Goal: Check status: Check status

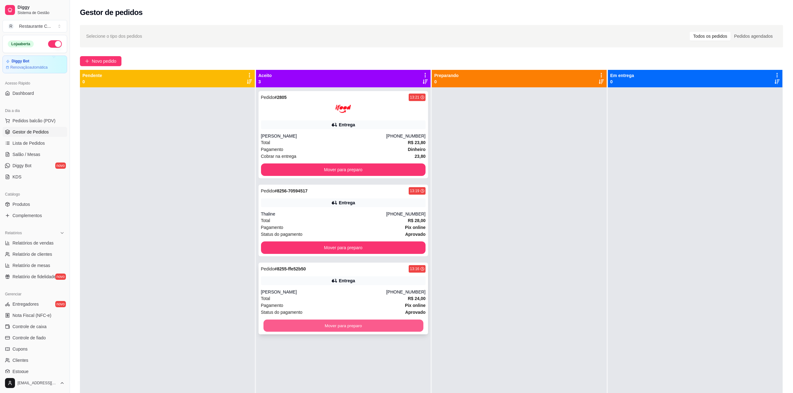
click at [343, 329] on button "Mover para preparo" at bounding box center [343, 326] width 160 height 12
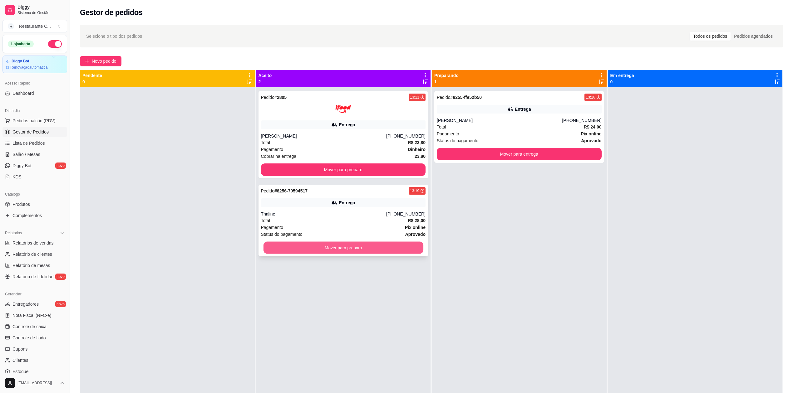
click at [338, 245] on button "Mover para preparo" at bounding box center [343, 248] width 160 height 12
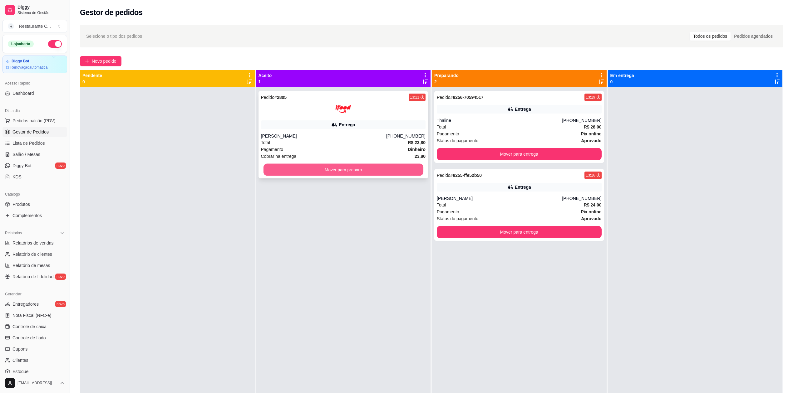
click at [329, 169] on button "Mover para preparo" at bounding box center [343, 170] width 160 height 12
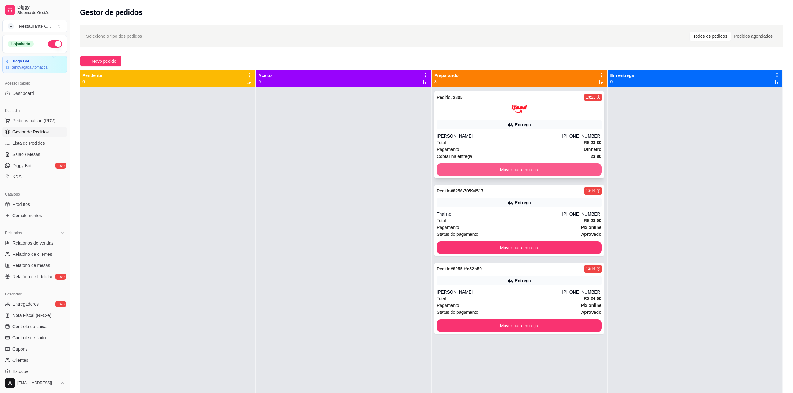
click at [452, 169] on button "Mover para entrega" at bounding box center [519, 170] width 165 height 12
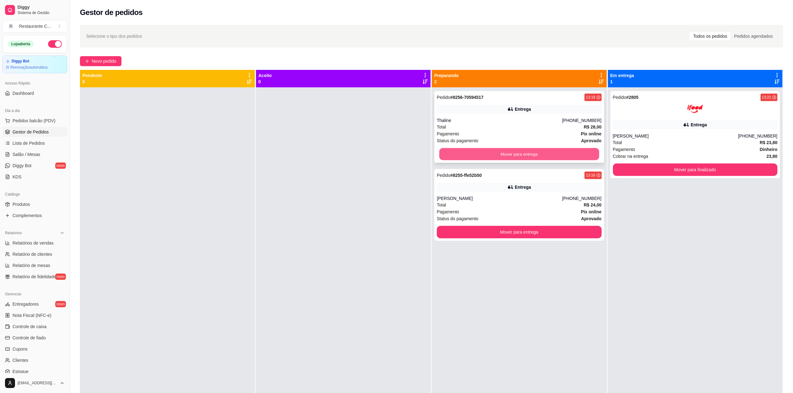
click at [460, 151] on button "Mover para entrega" at bounding box center [519, 154] width 160 height 12
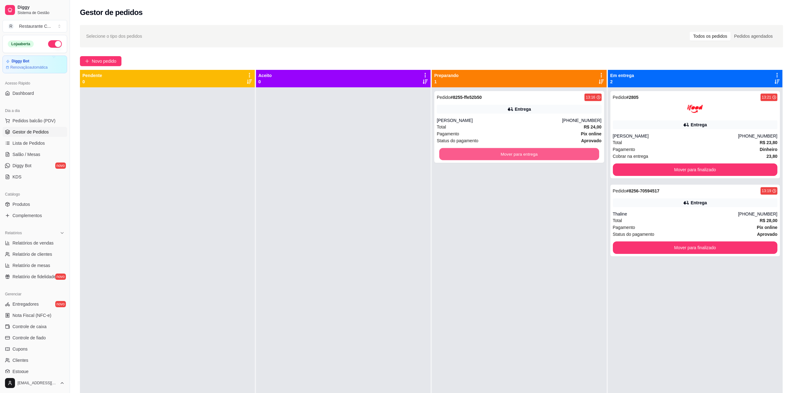
click at [460, 151] on button "Mover para entrega" at bounding box center [519, 154] width 160 height 12
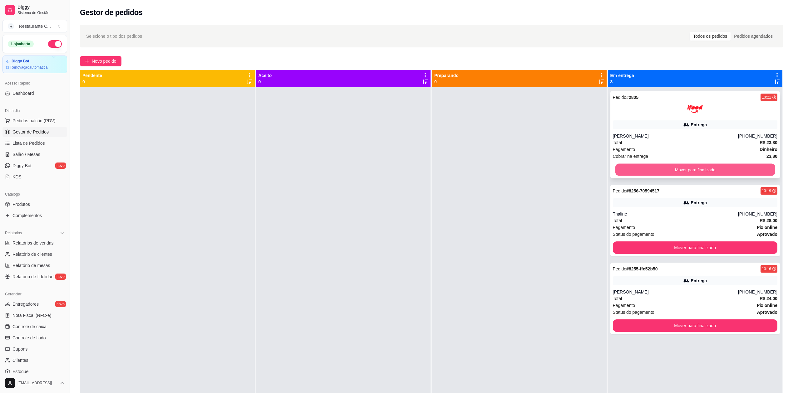
click at [646, 170] on button "Mover para finalizado" at bounding box center [695, 170] width 160 height 12
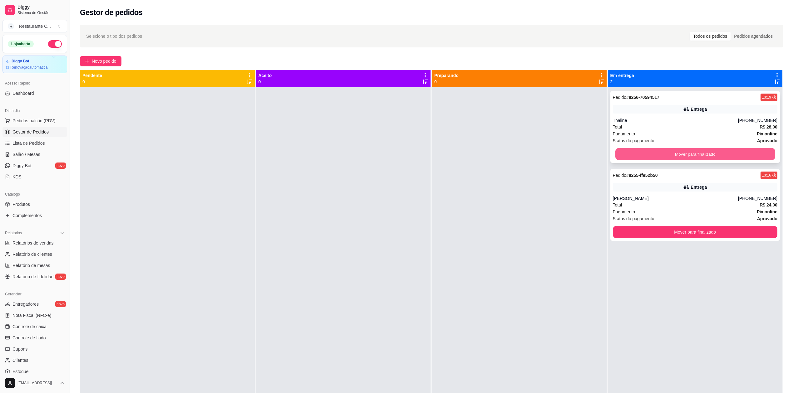
click at [643, 152] on button "Mover para finalizado" at bounding box center [695, 154] width 160 height 12
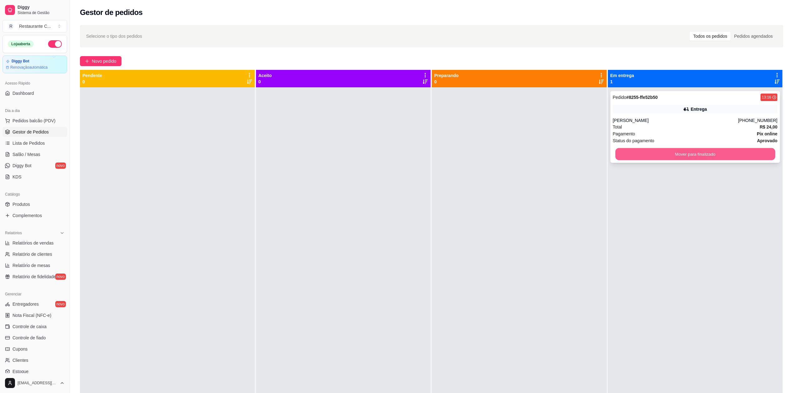
click at [644, 152] on button "Mover para finalizado" at bounding box center [695, 154] width 160 height 12
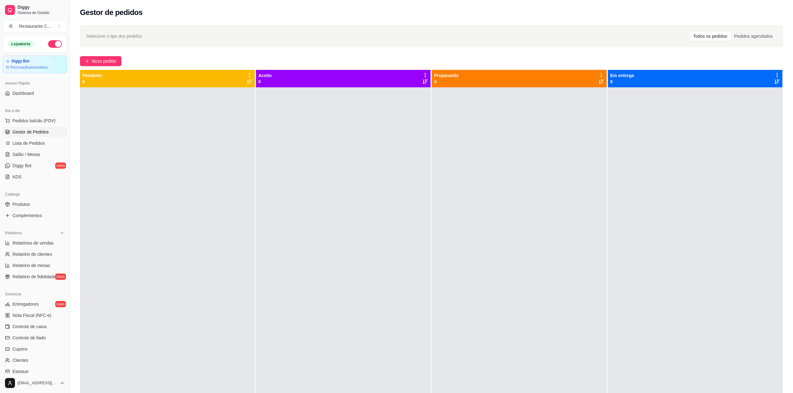
click at [20, 131] on span "Gestor de Pedidos" at bounding box center [30, 132] width 36 height 6
click at [41, 145] on span "Lista de Pedidos" at bounding box center [28, 143] width 32 height 6
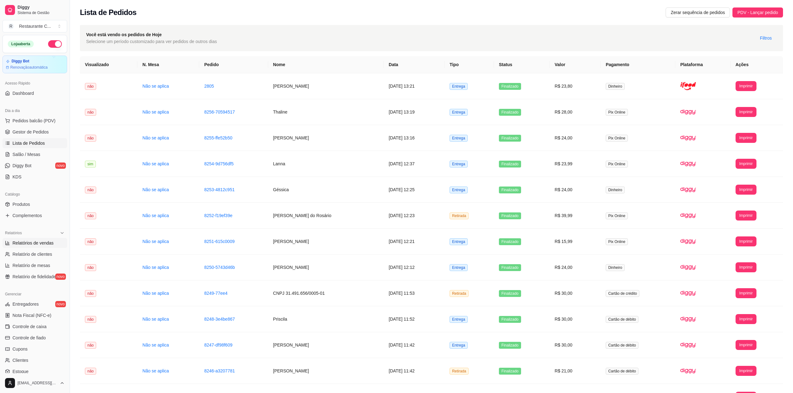
click at [20, 245] on span "Relatórios de vendas" at bounding box center [32, 243] width 41 height 6
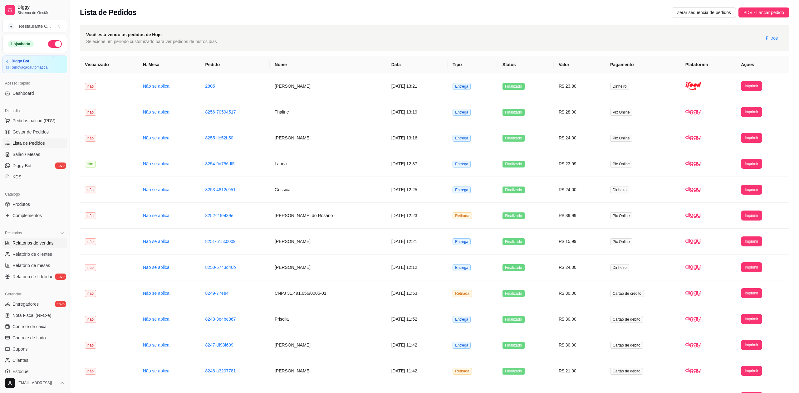
select select "ALL"
select select "0"
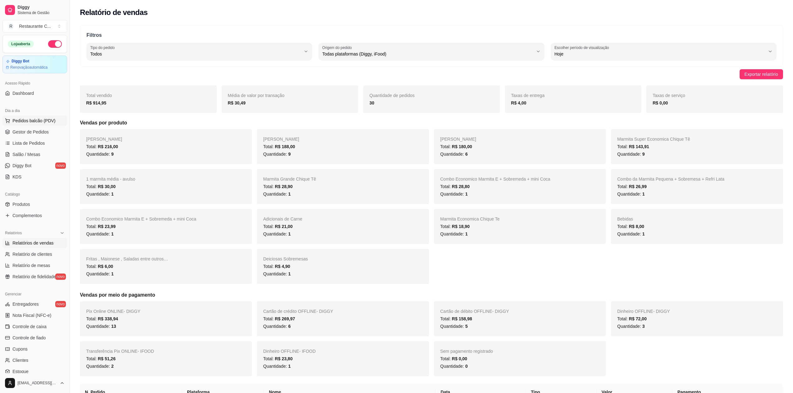
click at [33, 119] on span "Pedidos balcão (PDV)" at bounding box center [33, 121] width 43 height 6
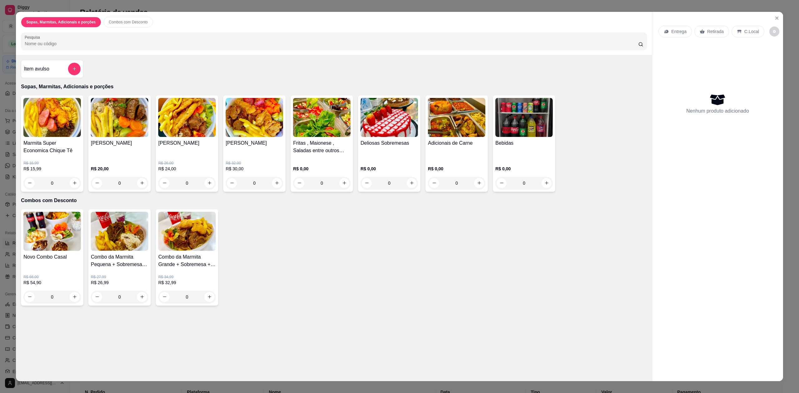
drag, startPoint x: 307, startPoint y: 0, endPoint x: 631, endPoint y: 199, distance: 380.3
click at [580, 238] on div "Novo Combo Casal R$ 66,00 R$ 54,90 0 Combo da Marmita Pequena + Sobremesa + Ref…" at bounding box center [334, 258] width 626 height 96
click at [775, 18] on icon "Close" at bounding box center [777, 18] width 5 height 5
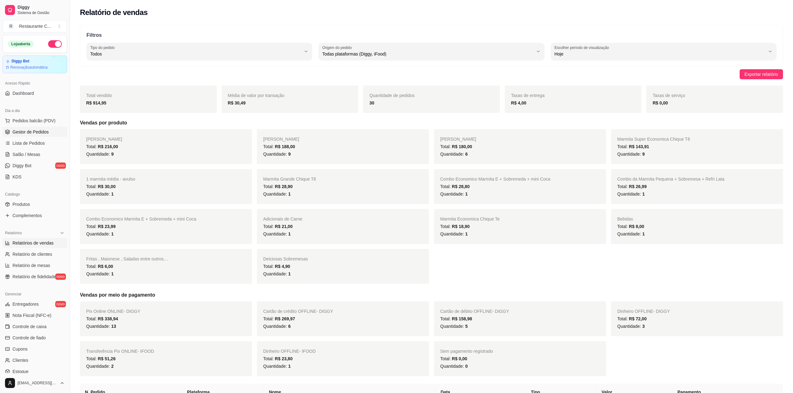
click at [33, 131] on span "Gestor de Pedidos" at bounding box center [30, 132] width 36 height 6
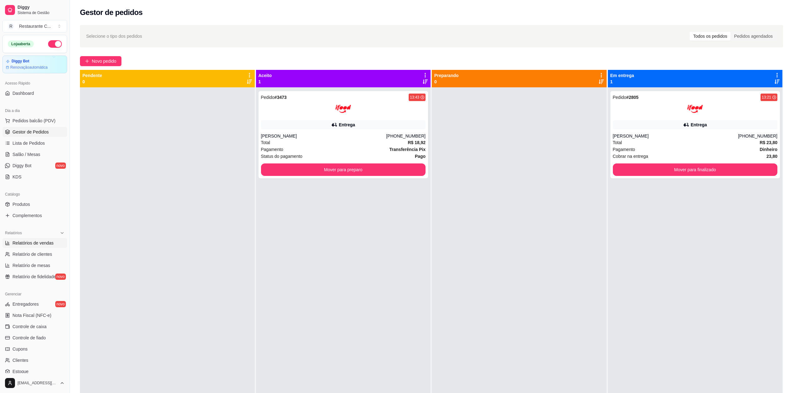
click at [41, 241] on span "Relatórios de vendas" at bounding box center [32, 243] width 41 height 6
select select "ALL"
select select "0"
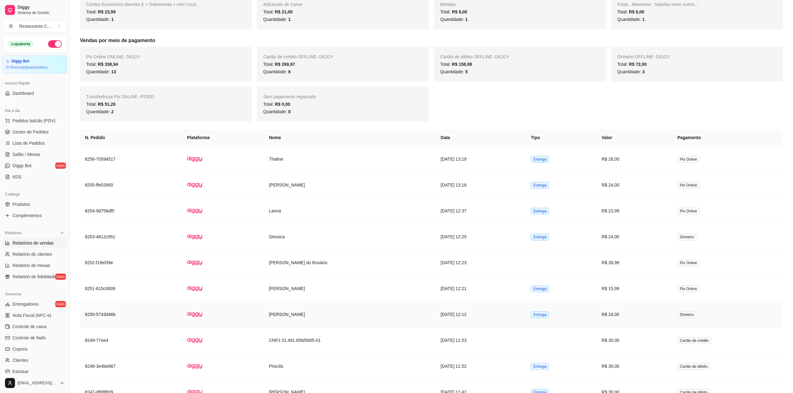
scroll to position [208, 0]
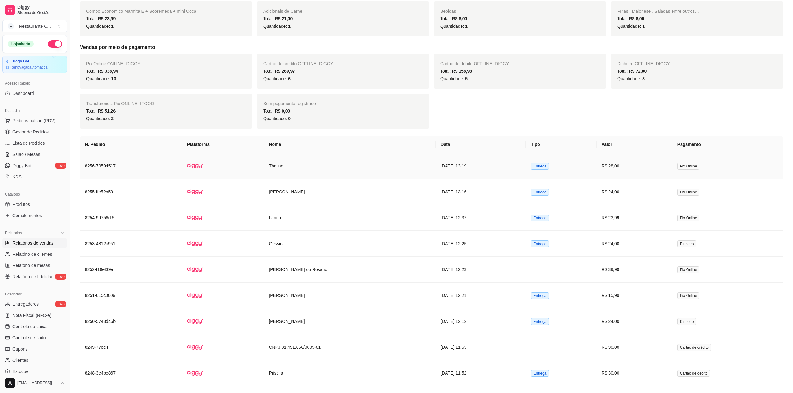
click at [150, 168] on td "8256-70594517" at bounding box center [131, 166] width 102 height 26
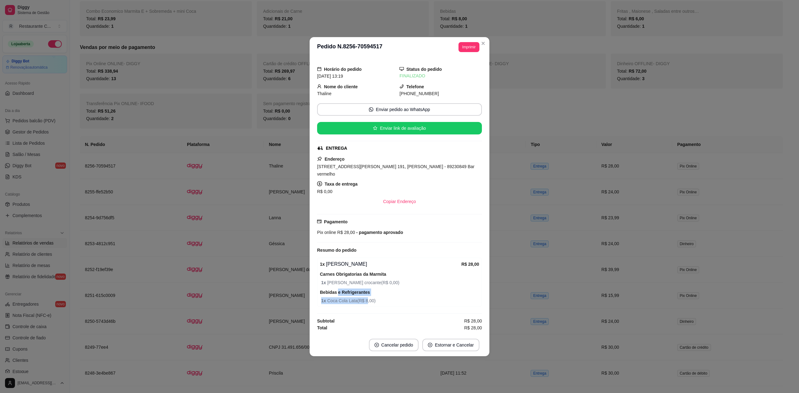
drag, startPoint x: 337, startPoint y: 294, endPoint x: 402, endPoint y: 294, distance: 65.6
click at [399, 294] on div "Bebidas e Refrigerantes 1 x Coca Cola Lata ( R$ 8,00 )" at bounding box center [399, 297] width 159 height 16
click at [418, 289] on div "Bebidas e Refrigerantes 1 x Coca Cola Lata ( R$ 8,00 )" at bounding box center [399, 297] width 159 height 16
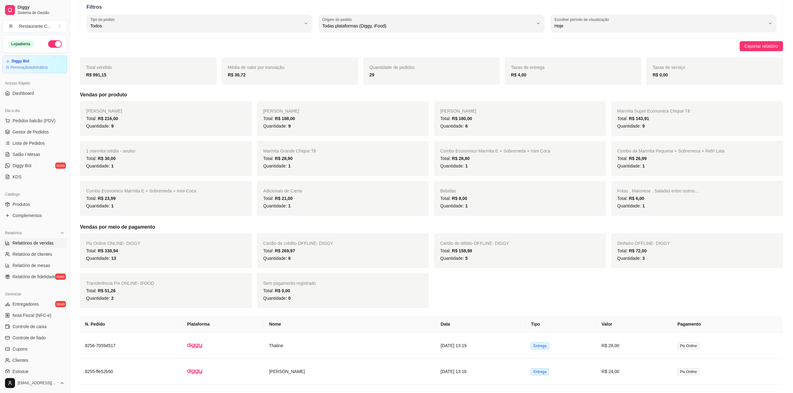
scroll to position [0, 0]
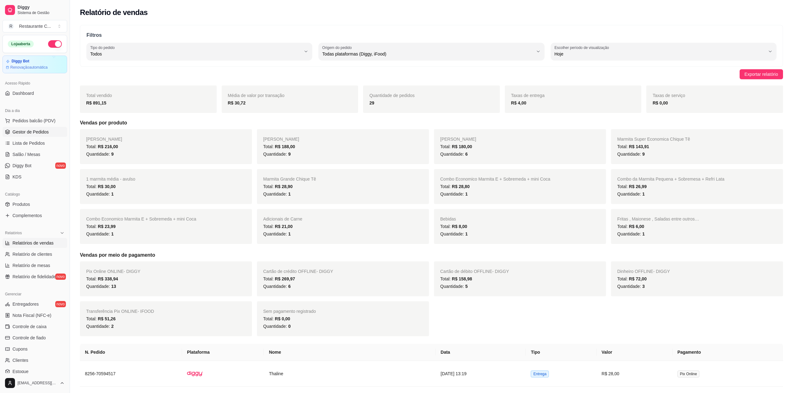
click at [31, 133] on span "Gestor de Pedidos" at bounding box center [30, 132] width 36 height 6
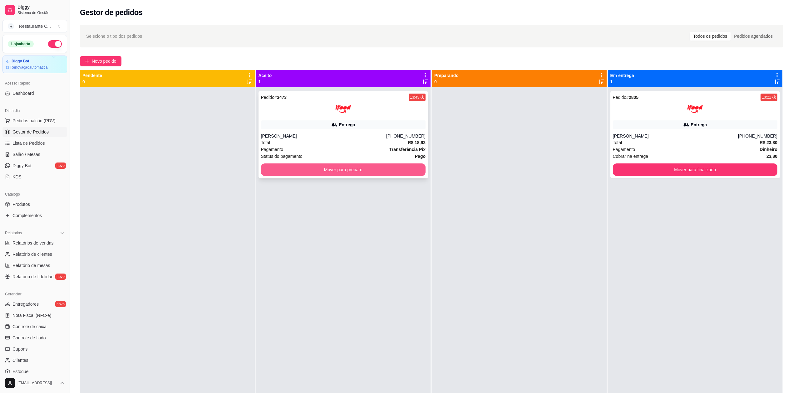
click at [313, 166] on button "Mover para preparo" at bounding box center [343, 170] width 165 height 12
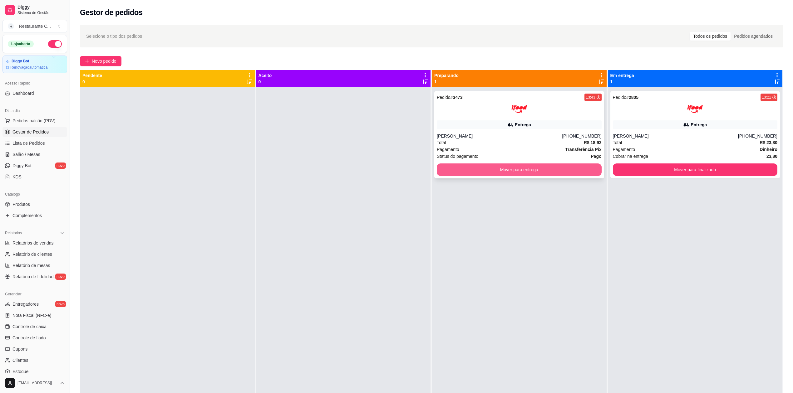
click at [551, 173] on button "Mover para entrega" at bounding box center [519, 170] width 165 height 12
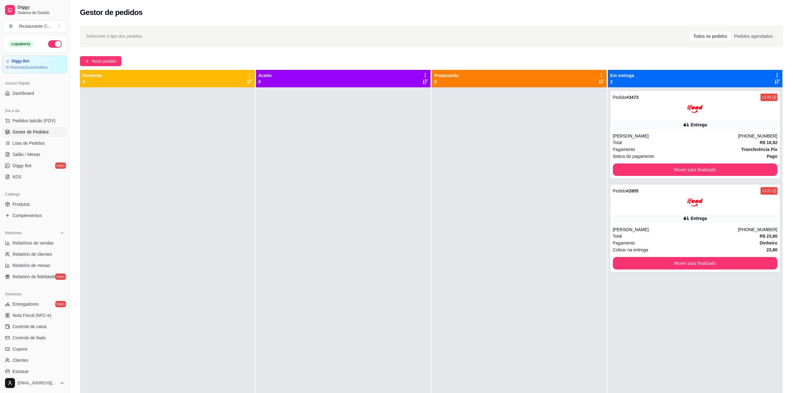
click at [513, 200] on div at bounding box center [519, 283] width 175 height 393
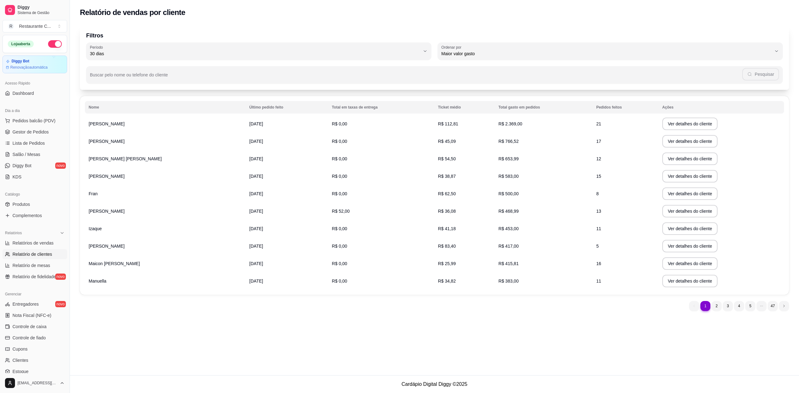
select select "30"
select select "HIGHEST_TOTAL_SPENT_WITH_ORDERS"
click at [44, 243] on span "Relatórios de vendas" at bounding box center [32, 243] width 41 height 6
select select "ALL"
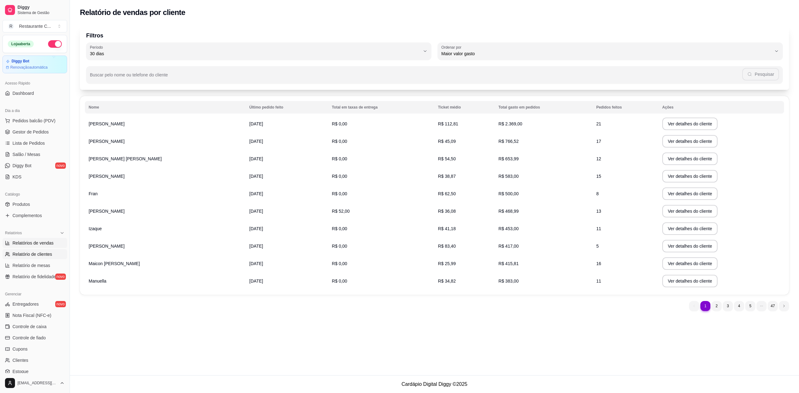
select select "0"
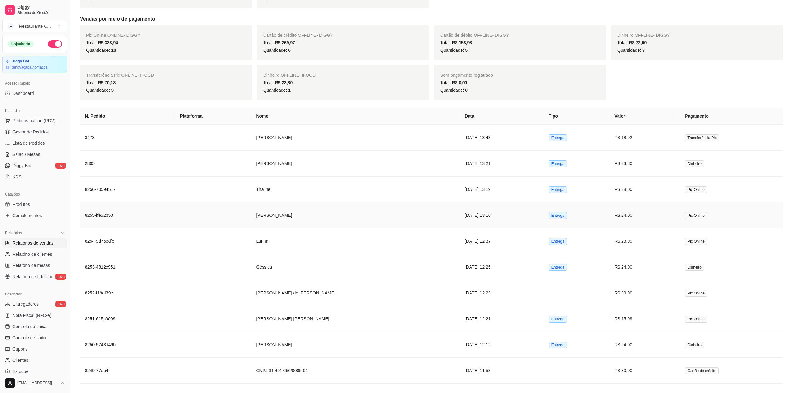
scroll to position [291, 0]
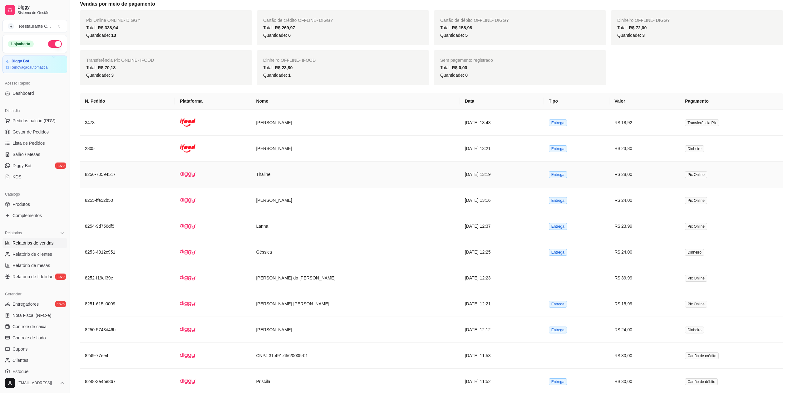
click at [125, 180] on td "8256-70594517" at bounding box center [127, 175] width 95 height 26
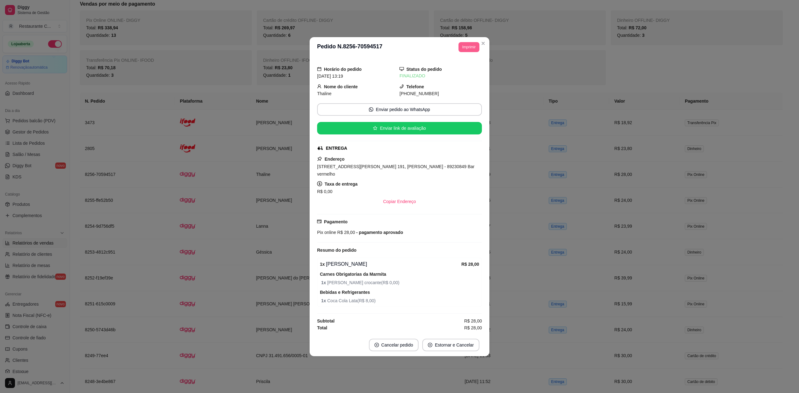
click at [471, 47] on button "Imprimir" at bounding box center [469, 47] width 21 height 10
click at [451, 74] on button "Delivery" at bounding box center [458, 71] width 44 height 10
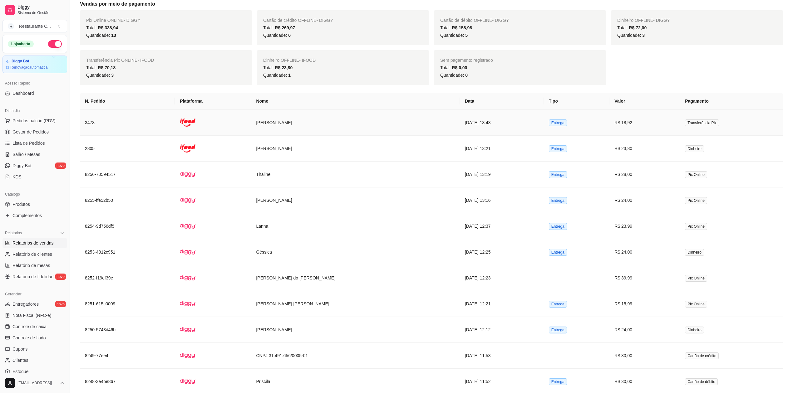
scroll to position [0, 0]
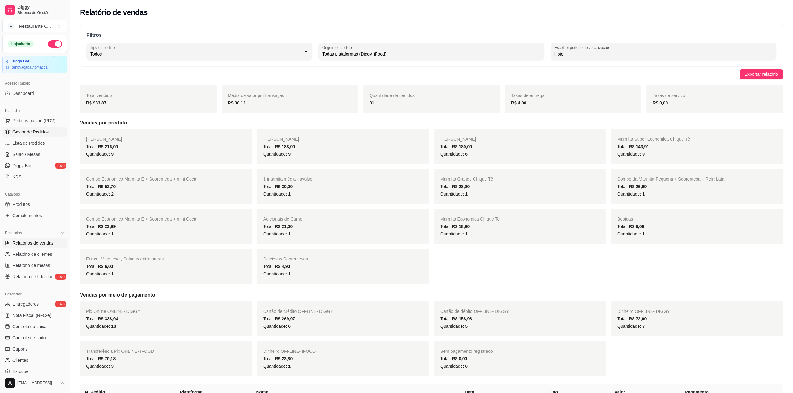
click at [40, 131] on span "Gestor de Pedidos" at bounding box center [30, 132] width 36 height 6
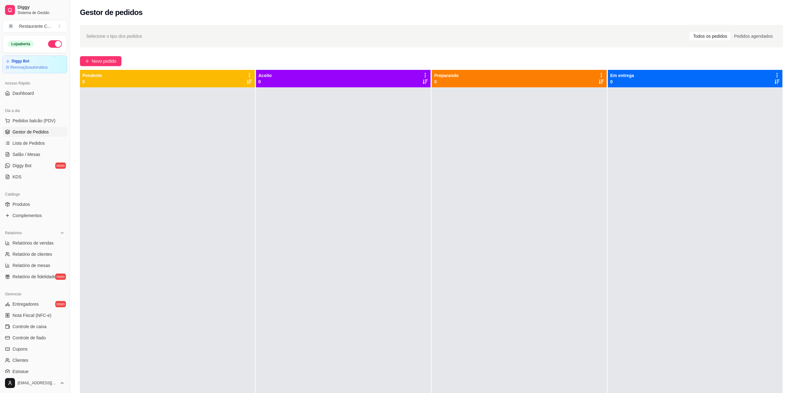
drag, startPoint x: 308, startPoint y: 220, endPoint x: 316, endPoint y: 219, distance: 8.0
click at [315, 219] on div at bounding box center [343, 283] width 175 height 393
click at [35, 129] on span "Gestor de Pedidos" at bounding box center [30, 132] width 36 height 6
